Goal: Task Accomplishment & Management: Manage account settings

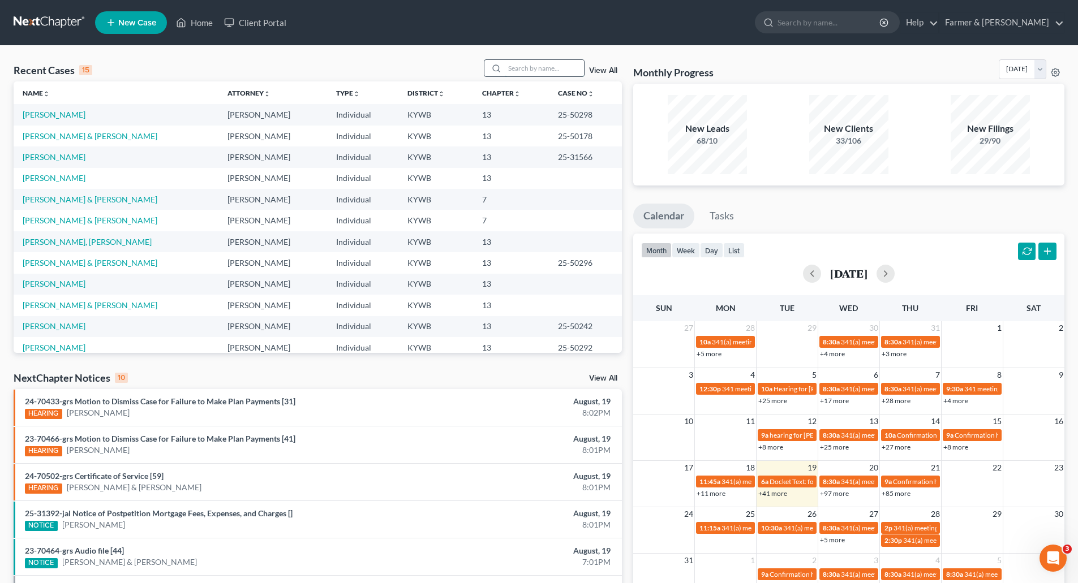
click at [527, 65] on input "search" at bounding box center [544, 68] width 79 height 16
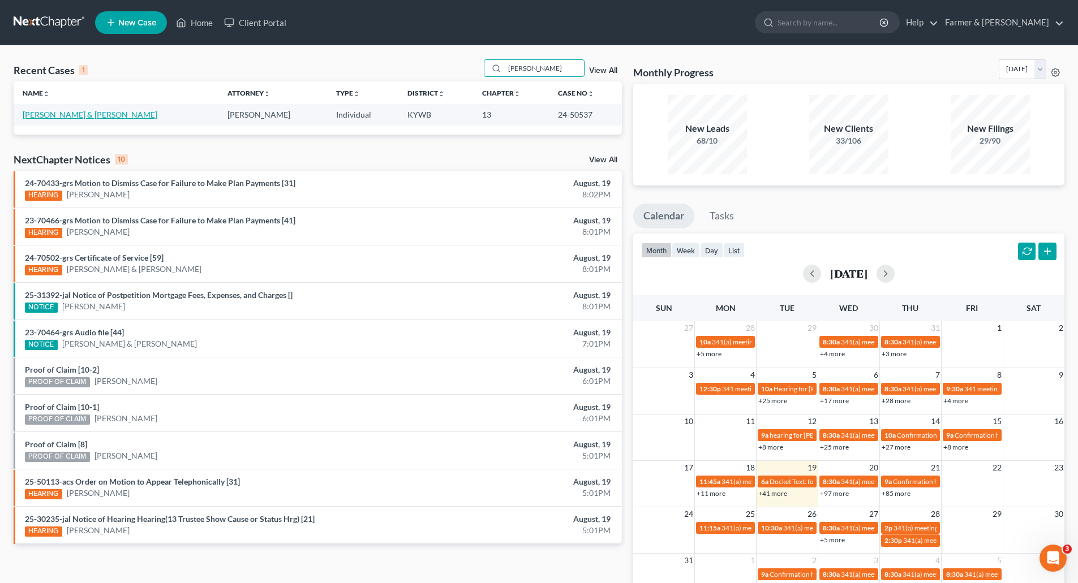
type input "brisbin"
click at [36, 119] on link "[PERSON_NAME] & [PERSON_NAME]" at bounding box center [90, 115] width 135 height 10
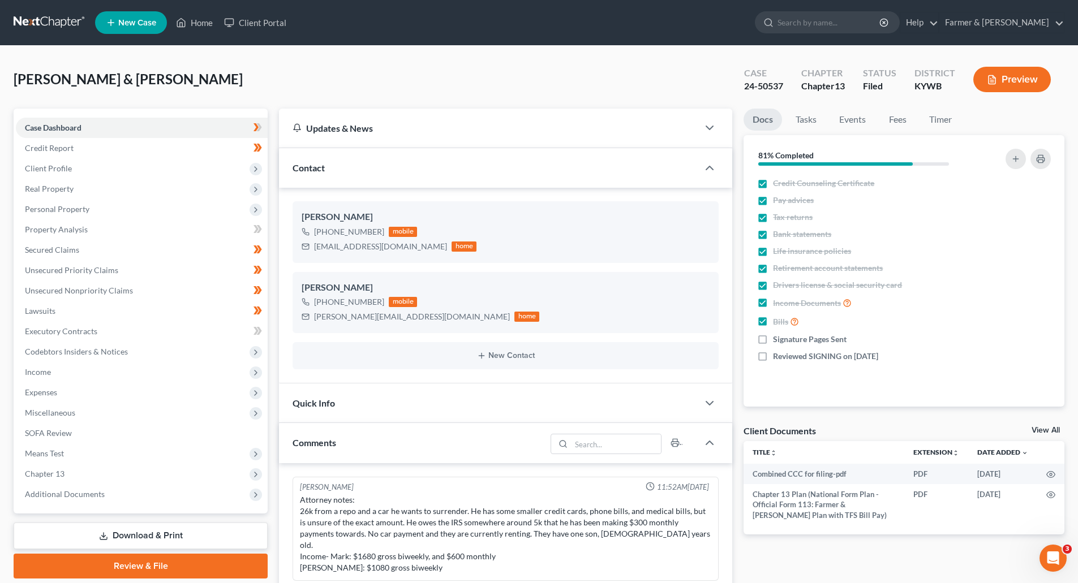
scroll to position [221, 0]
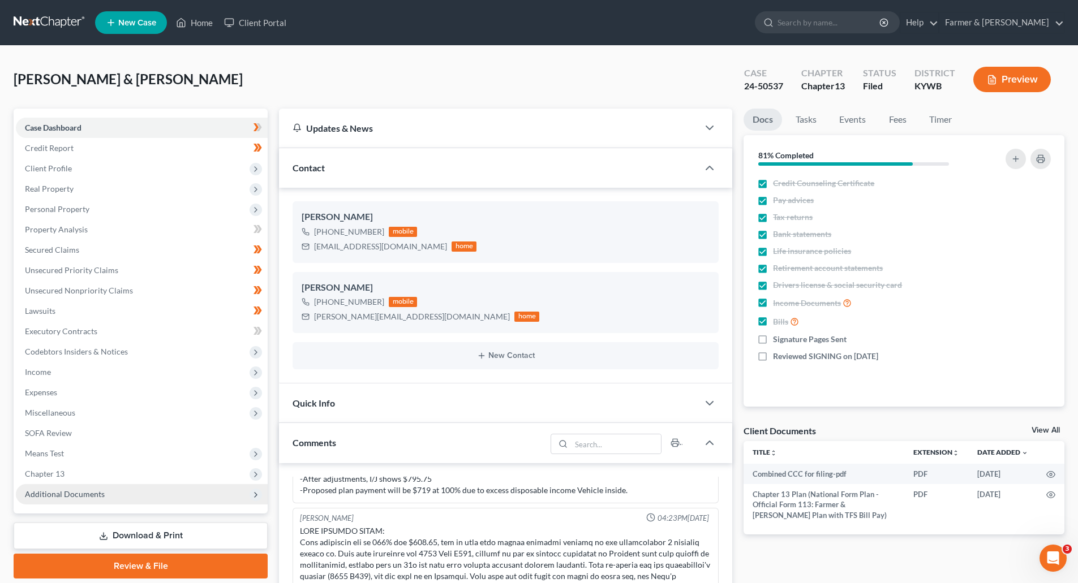
click at [83, 496] on span "Additional Documents" at bounding box center [65, 494] width 80 height 10
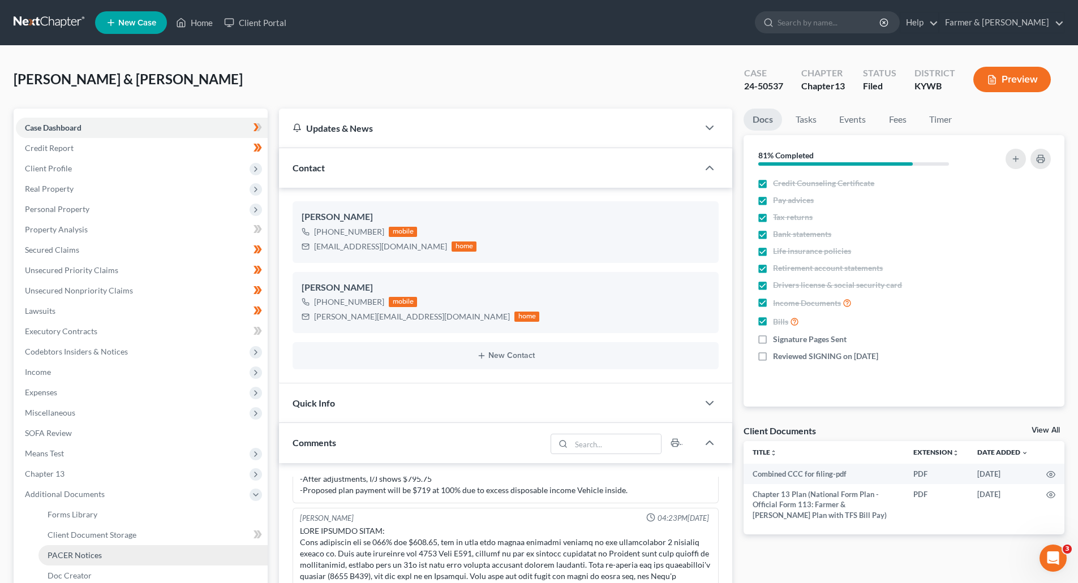
click at [91, 556] on span "PACER Notices" at bounding box center [75, 556] width 54 height 10
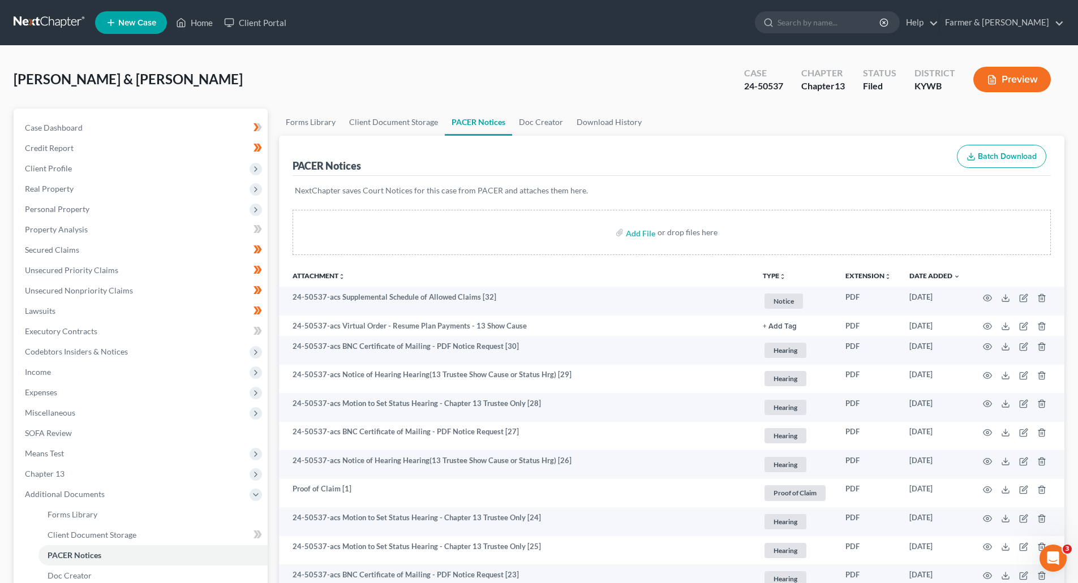
click at [36, 20] on link at bounding box center [50, 22] width 72 height 20
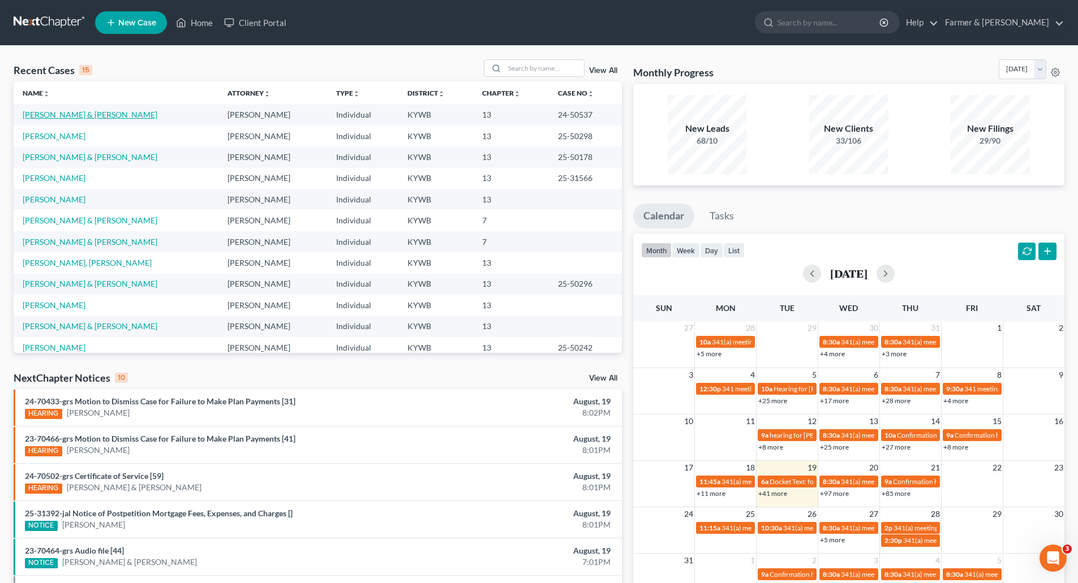
click at [52, 114] on link "[PERSON_NAME] & [PERSON_NAME]" at bounding box center [90, 115] width 135 height 10
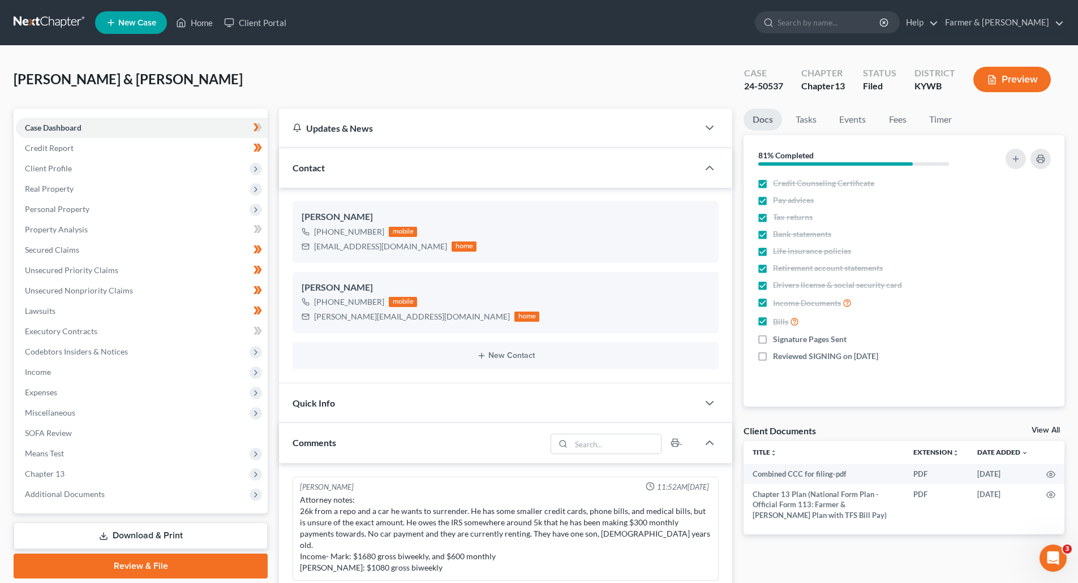
scroll to position [221, 0]
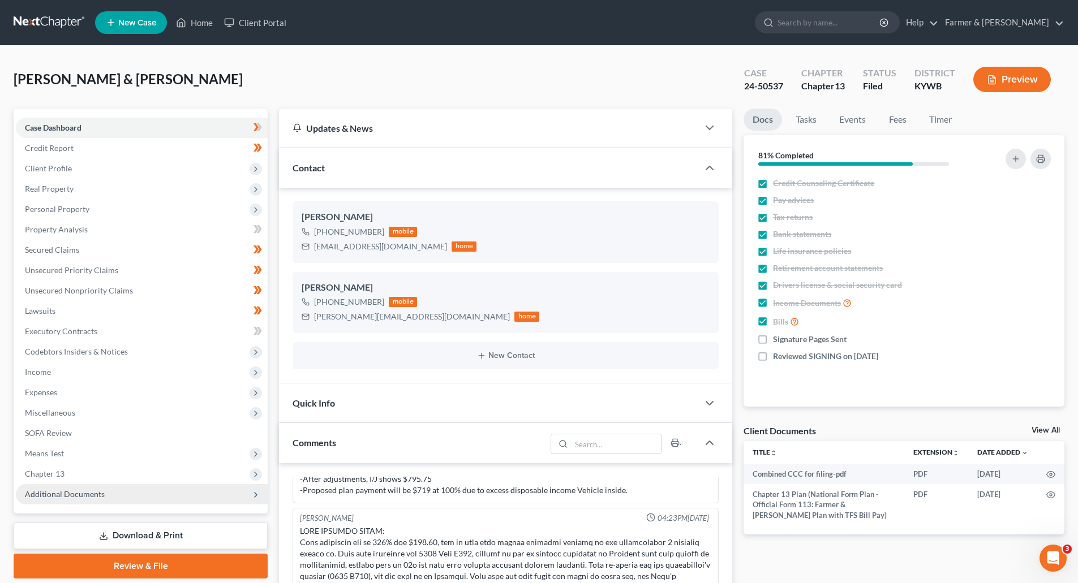
click at [72, 493] on span "Additional Documents" at bounding box center [65, 494] width 80 height 10
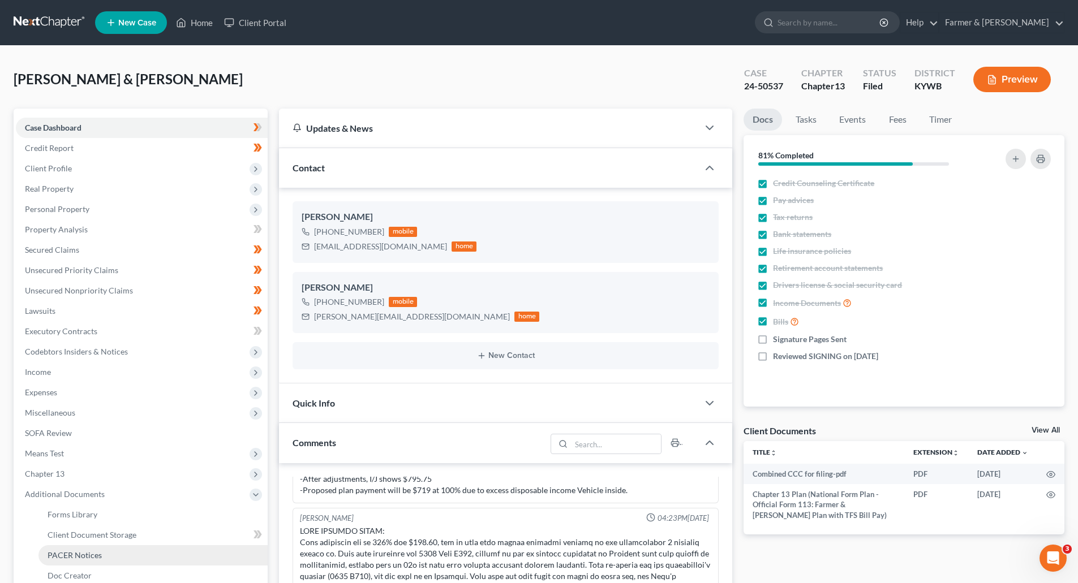
click at [80, 558] on span "PACER Notices" at bounding box center [75, 556] width 54 height 10
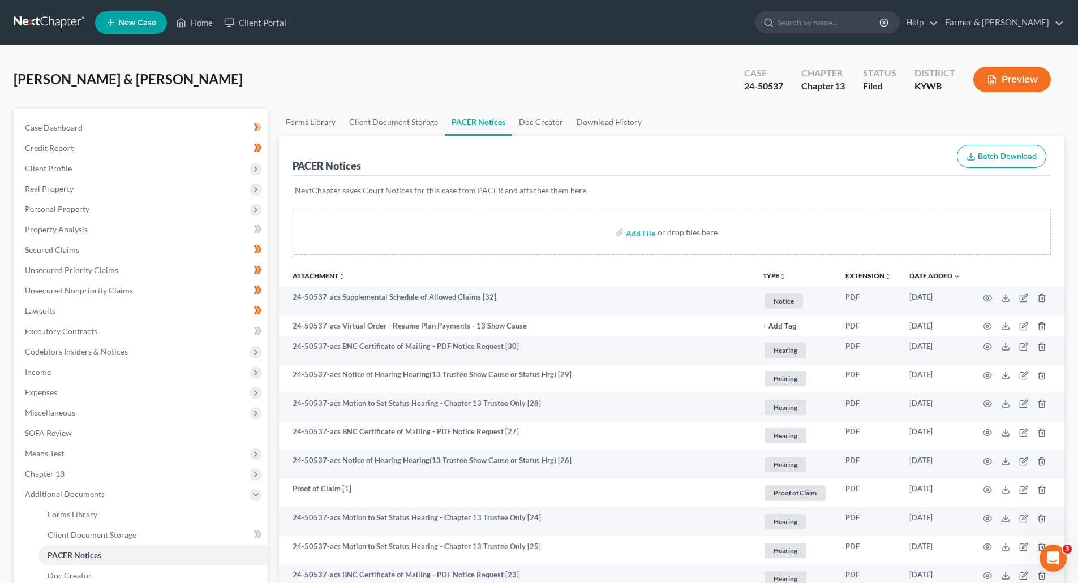
click at [32, 20] on link at bounding box center [50, 22] width 72 height 20
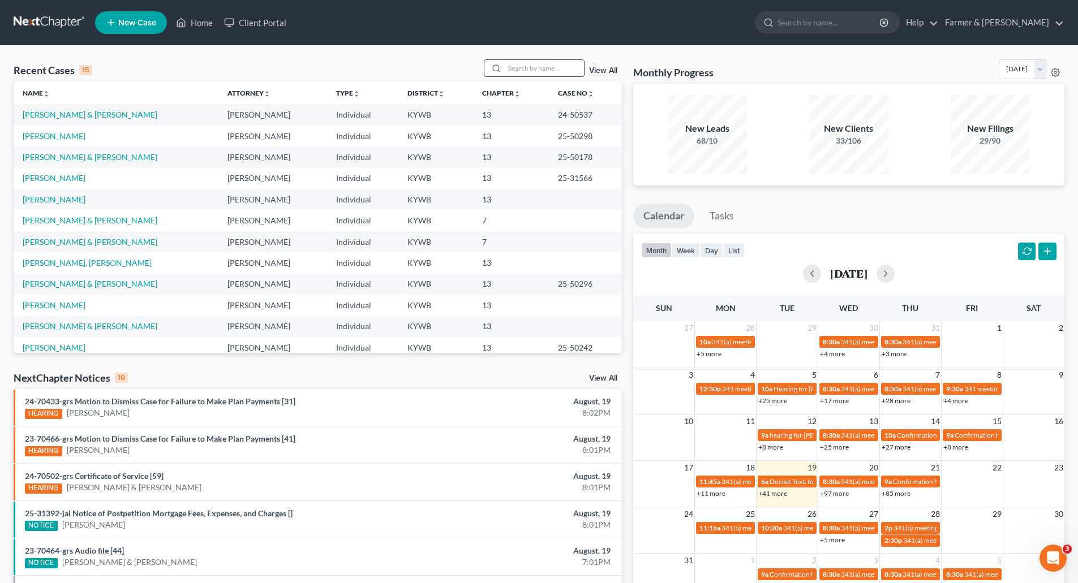
click at [529, 71] on input "search" at bounding box center [544, 68] width 79 height 16
paste input "25-50002"
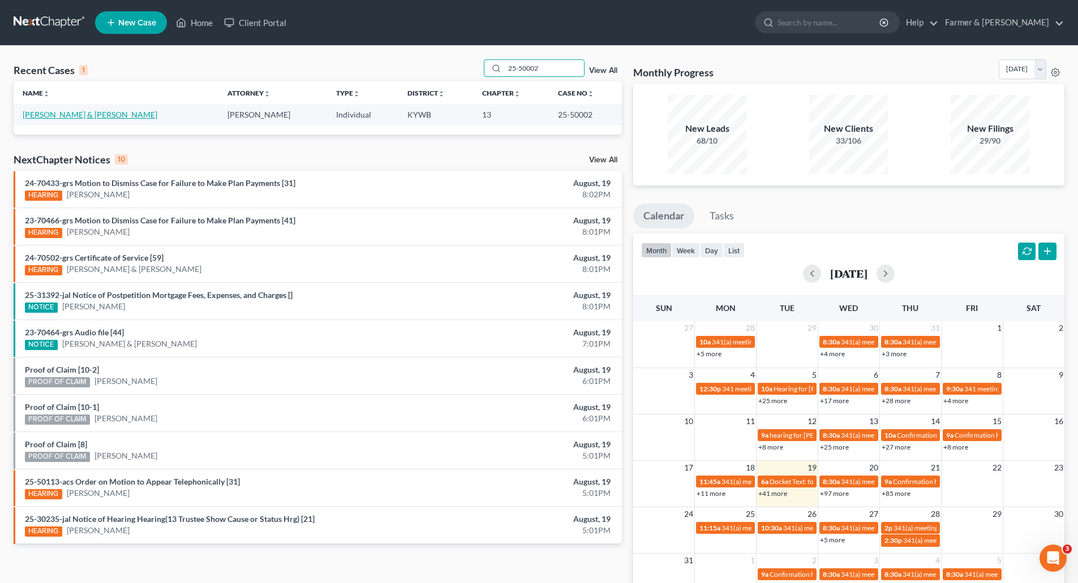
type input "25-50002"
click at [87, 115] on link "[PERSON_NAME] & [PERSON_NAME]" at bounding box center [90, 115] width 135 height 10
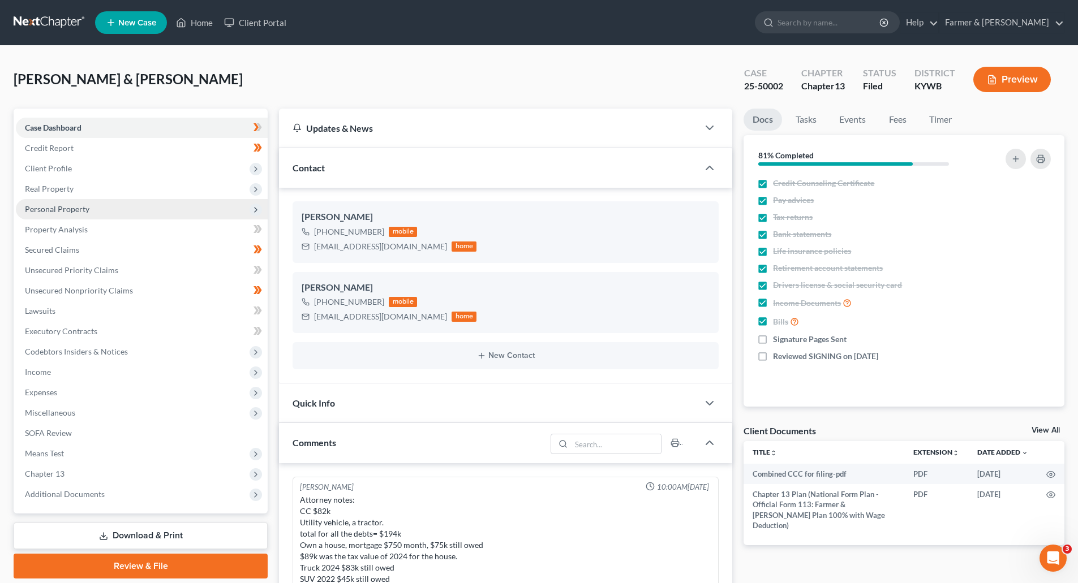
scroll to position [311, 0]
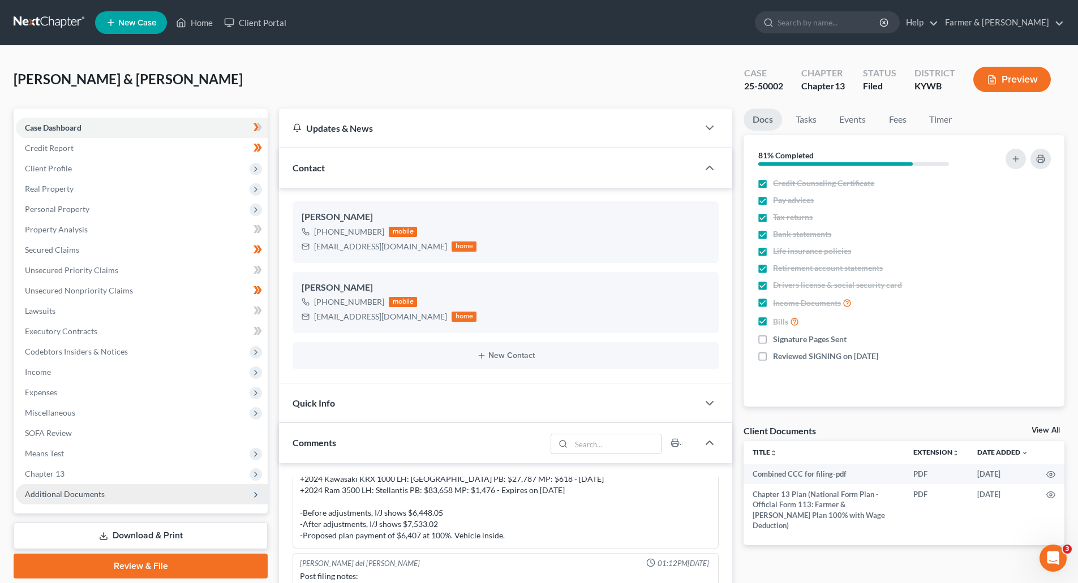
click at [46, 491] on span "Additional Documents" at bounding box center [65, 494] width 80 height 10
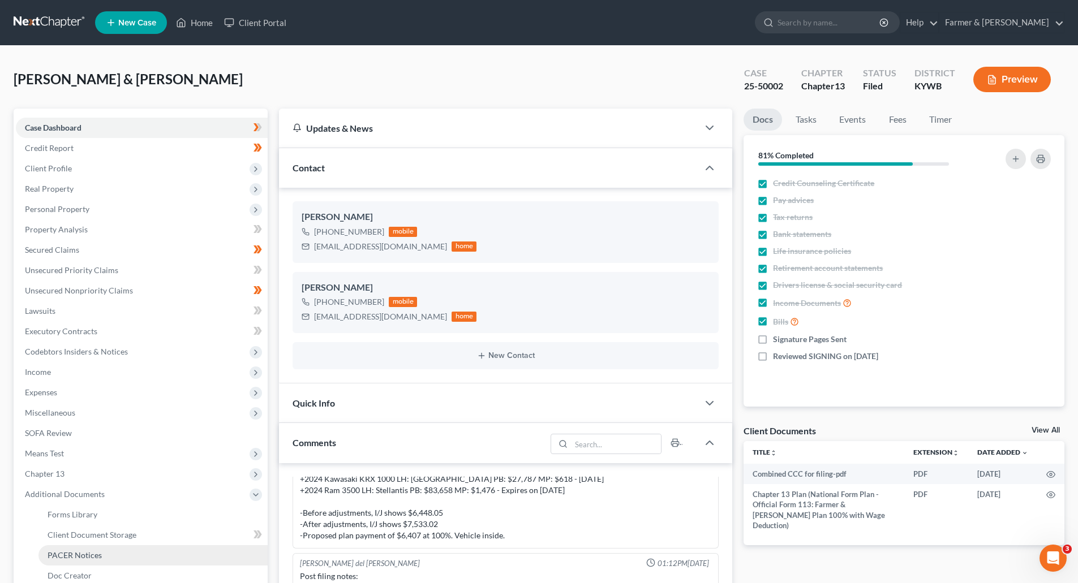
click at [45, 558] on link "PACER Notices" at bounding box center [152, 555] width 229 height 20
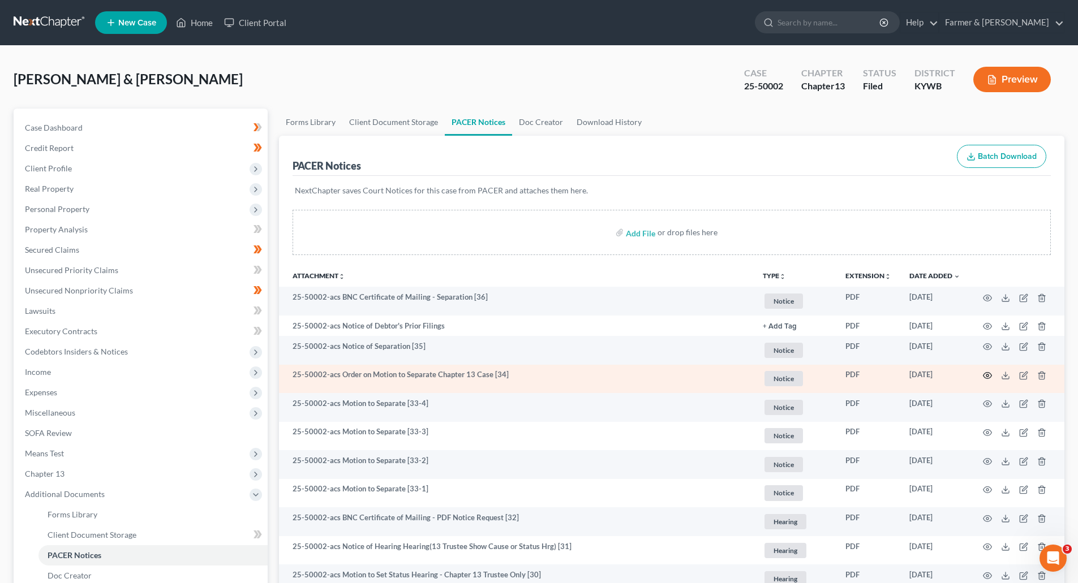
click at [987, 376] on icon "button" at bounding box center [987, 375] width 9 height 9
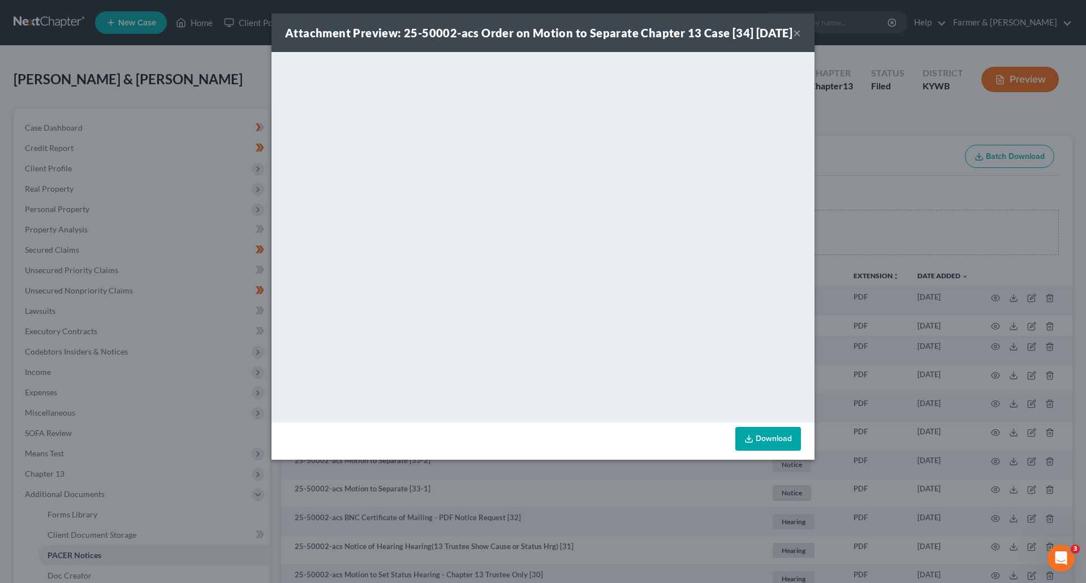
click at [798, 40] on button "×" at bounding box center [797, 33] width 8 height 14
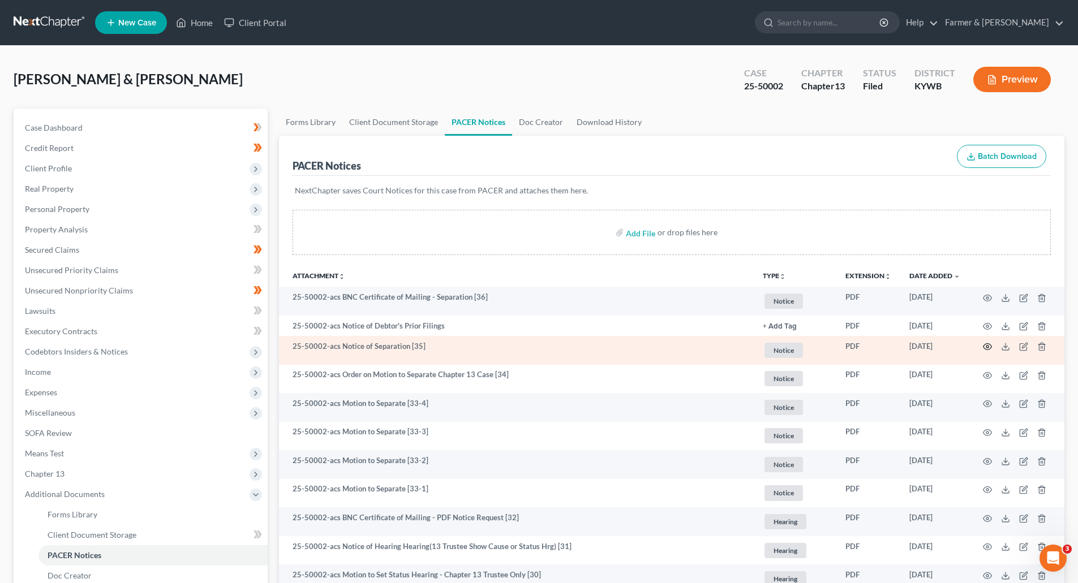
click at [985, 346] on icon "button" at bounding box center [987, 346] width 9 height 9
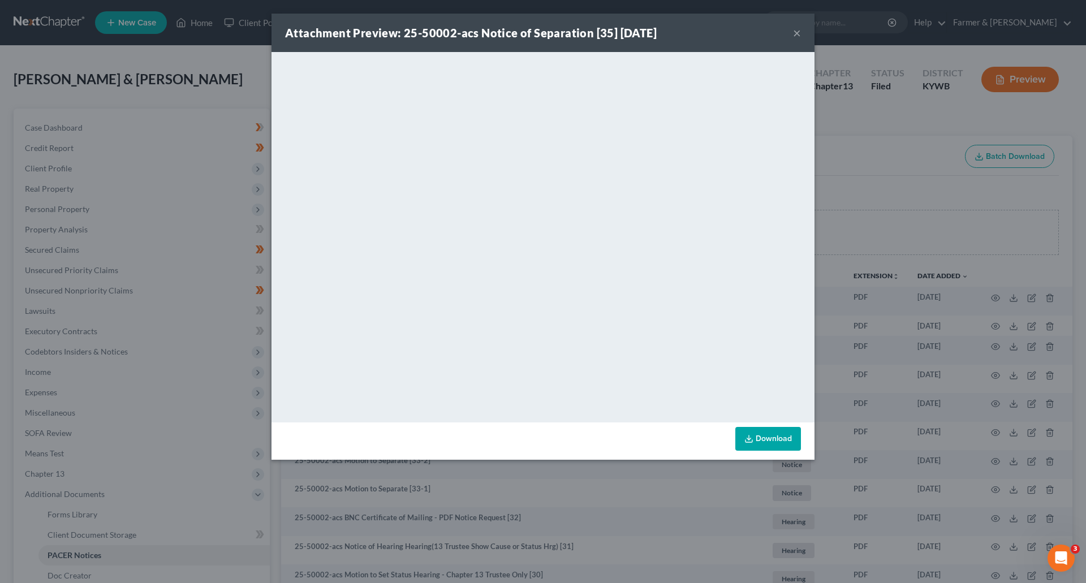
click at [796, 35] on button "×" at bounding box center [797, 33] width 8 height 14
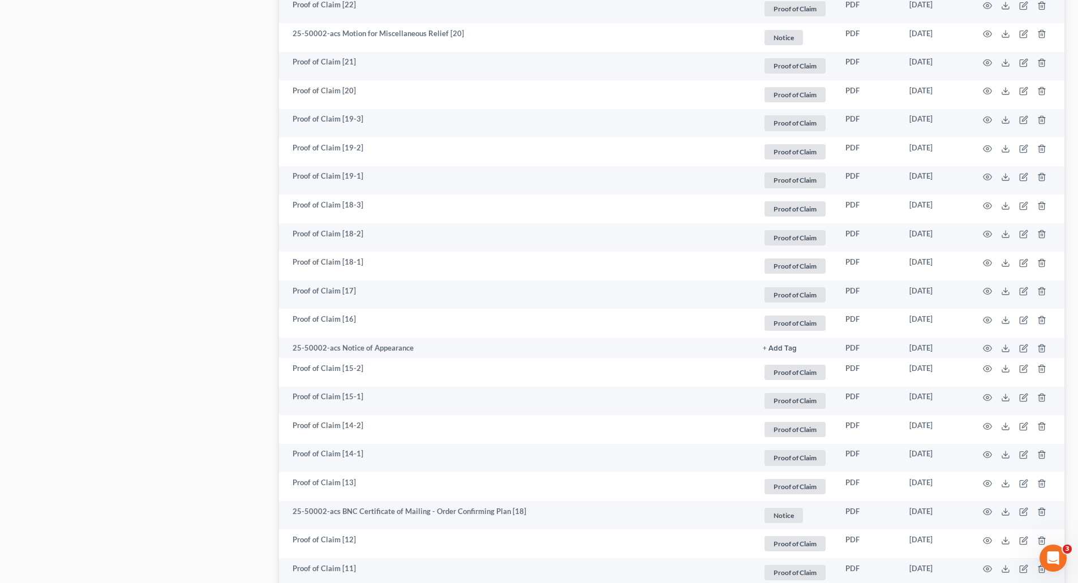
scroll to position [679, 0]
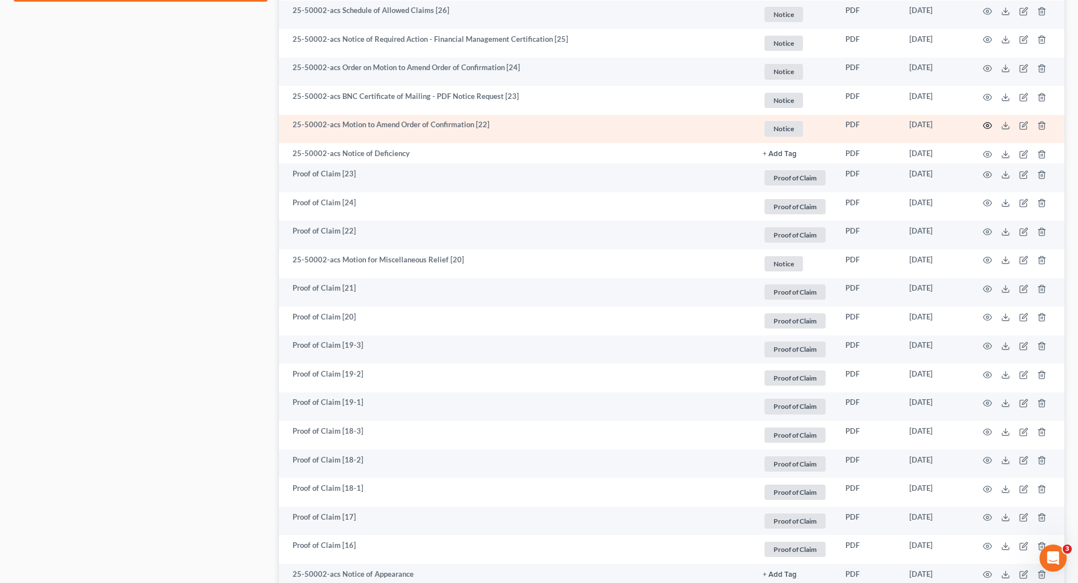
click at [987, 127] on icon "button" at bounding box center [987, 125] width 9 height 9
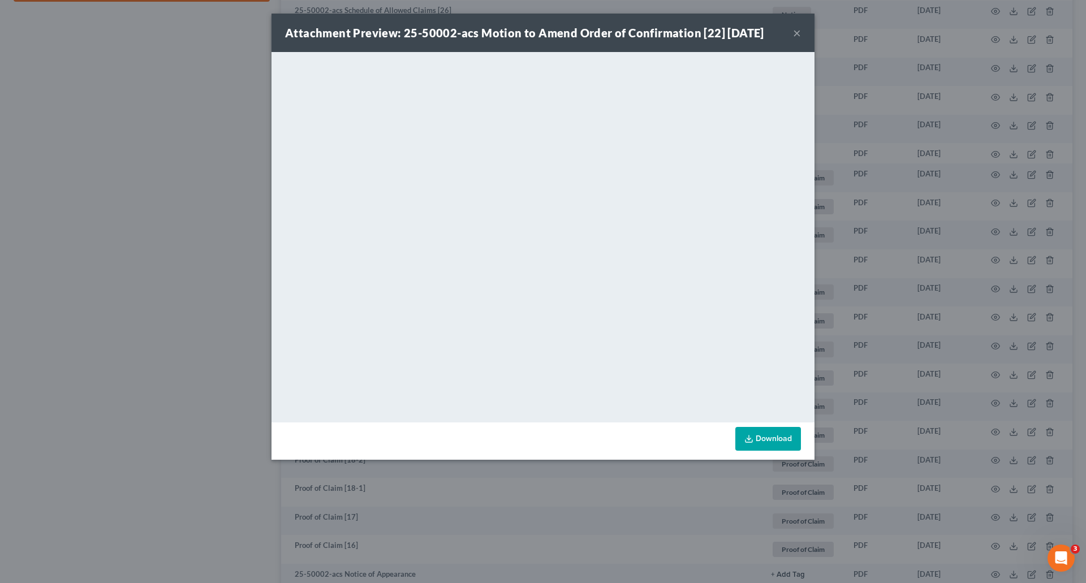
click at [798, 36] on button "×" at bounding box center [797, 33] width 8 height 14
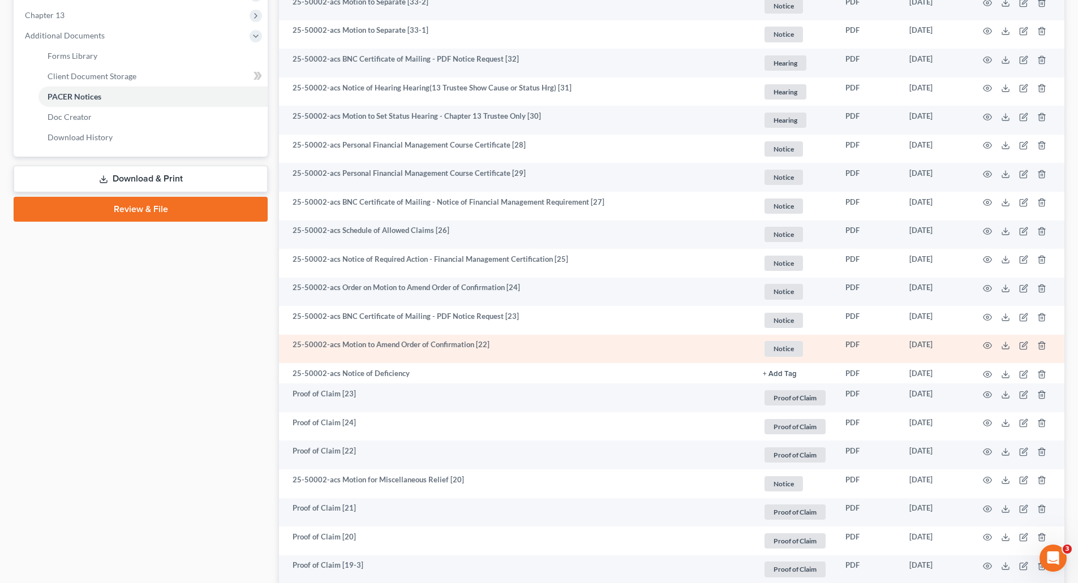
scroll to position [453, 0]
